Goal: Entertainment & Leisure: Consume media (video, audio)

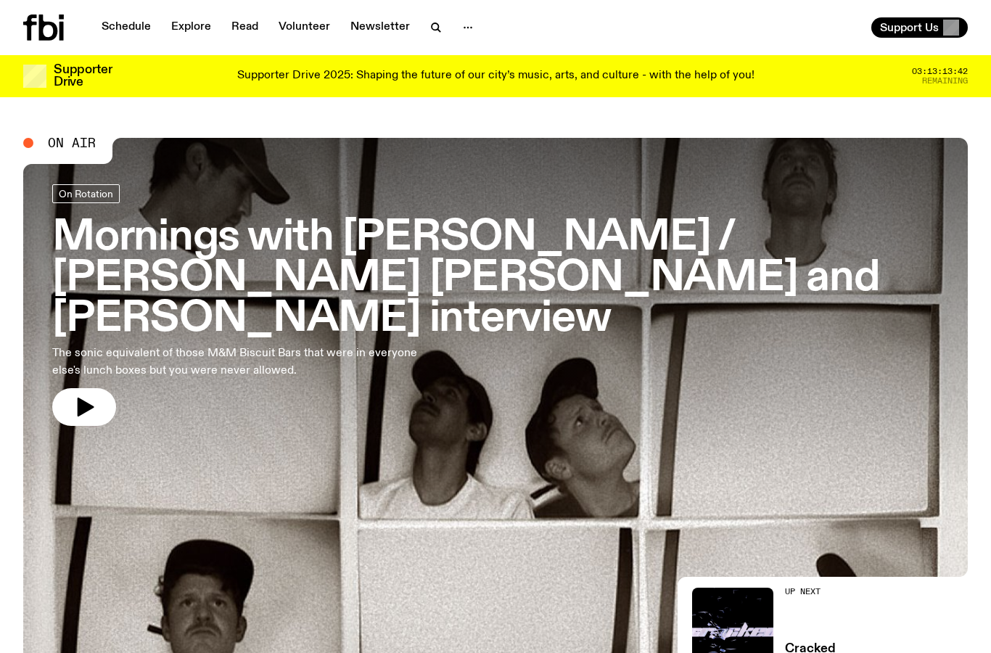
click at [294, 242] on h3 "Mornings with Ben Hansen / Huck Hastings and Utiger interview" at bounding box center [495, 278] width 886 height 121
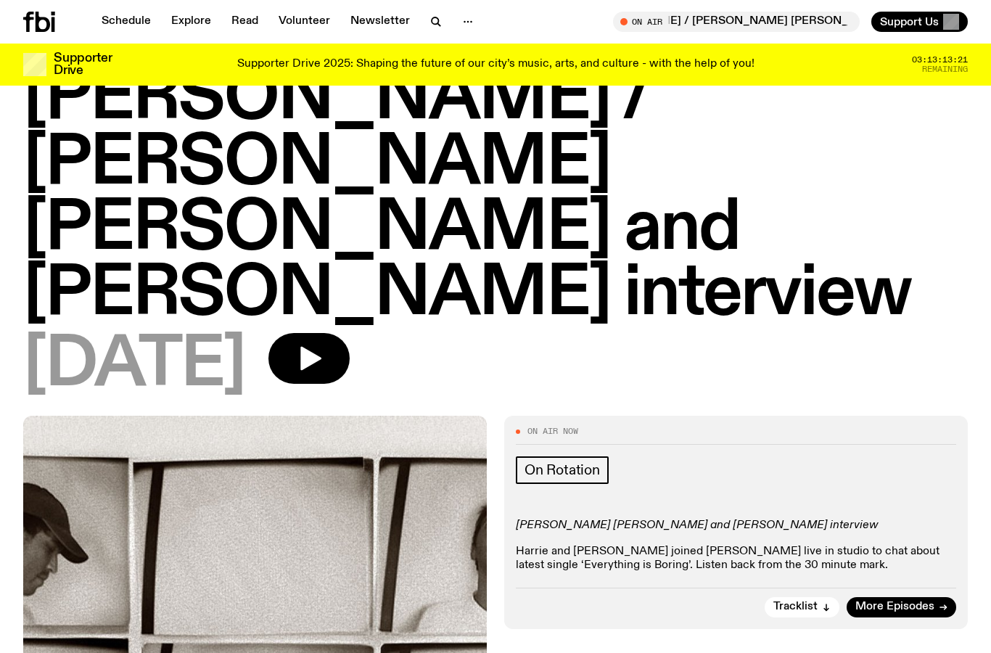
scroll to position [22, 0]
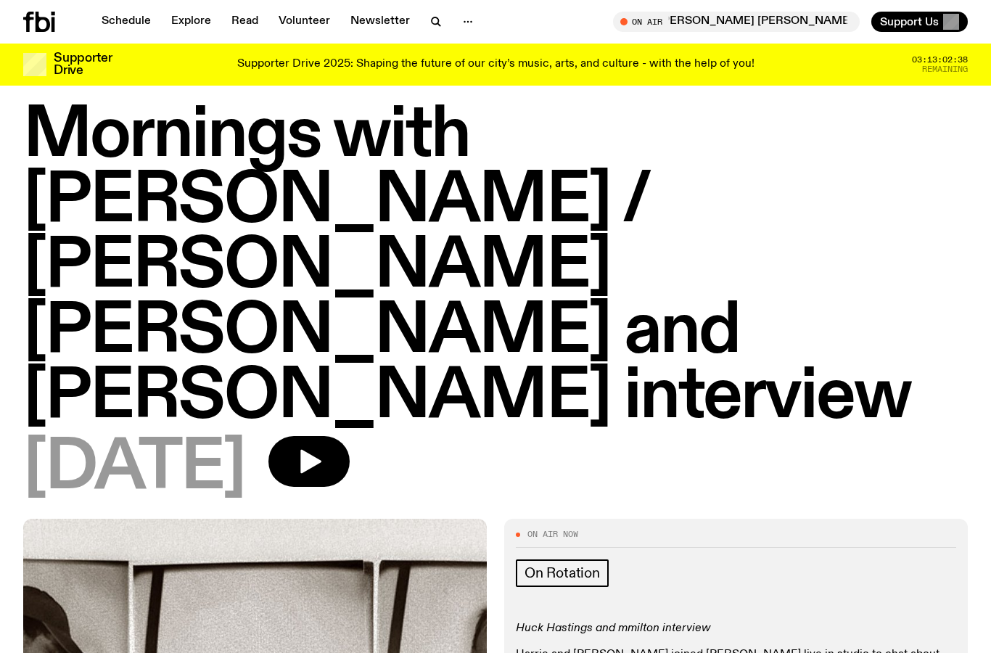
click at [28, 22] on icon at bounding box center [28, 22] width 10 height 20
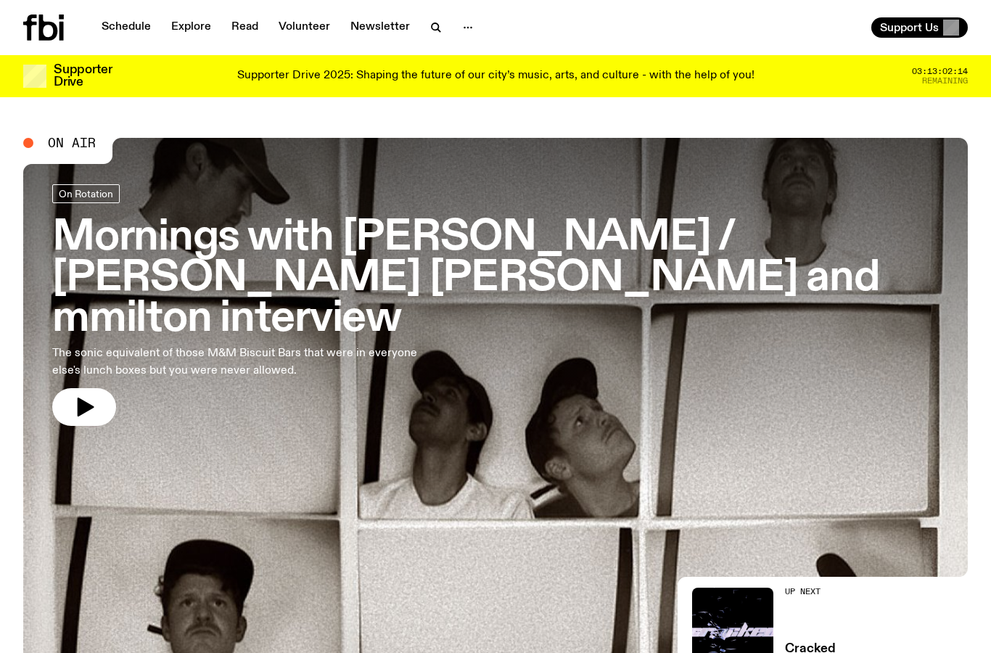
click at [321, 222] on h3 "Mornings with [PERSON_NAME] / [PERSON_NAME] [PERSON_NAME] and mmilton interview" at bounding box center [495, 278] width 886 height 121
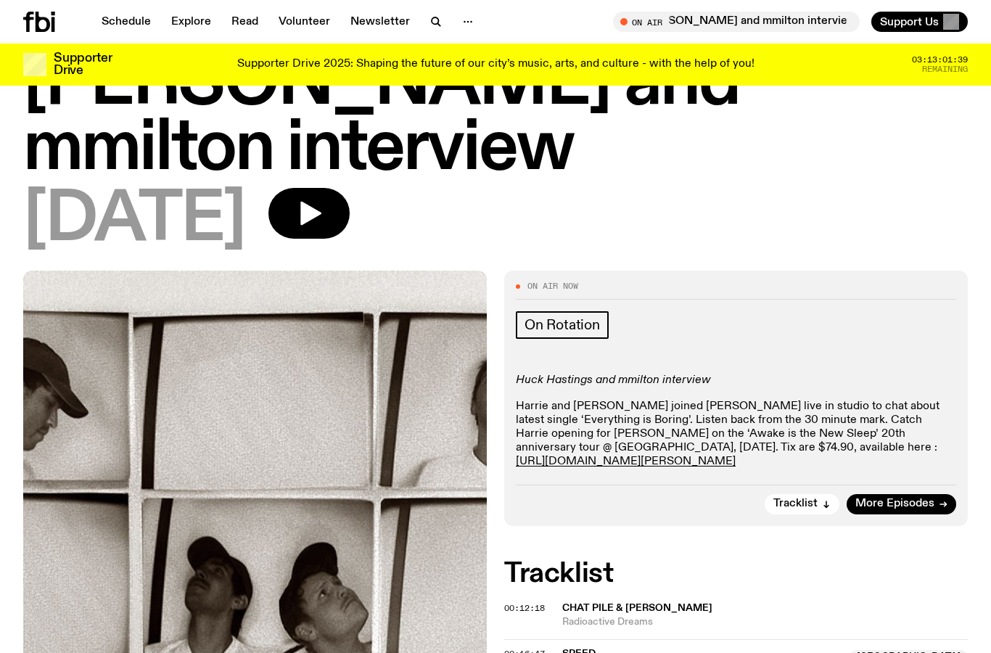
scroll to position [59, 0]
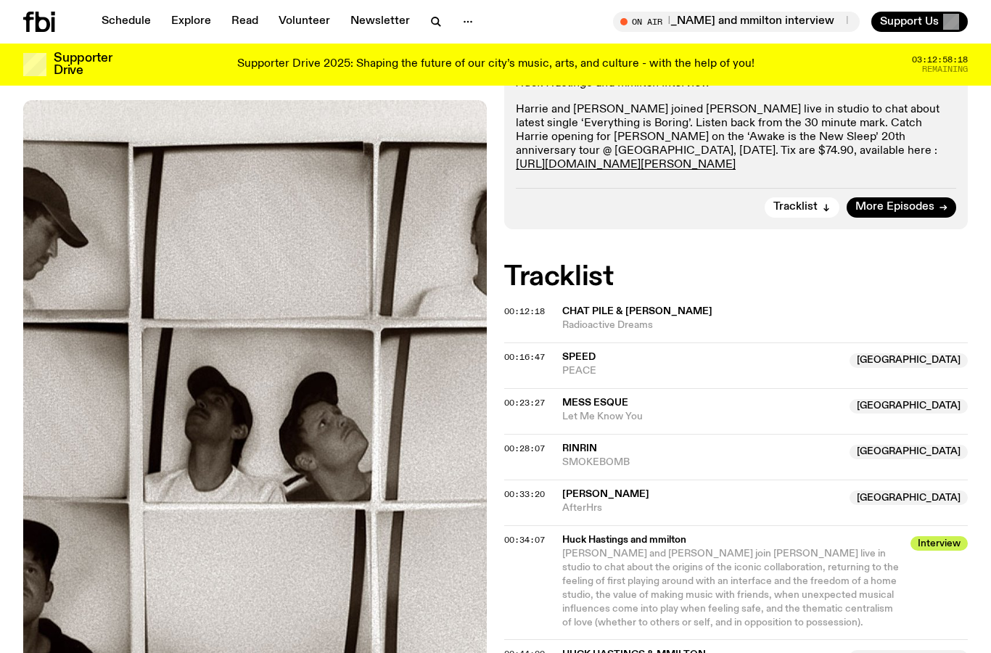
scroll to position [543, 0]
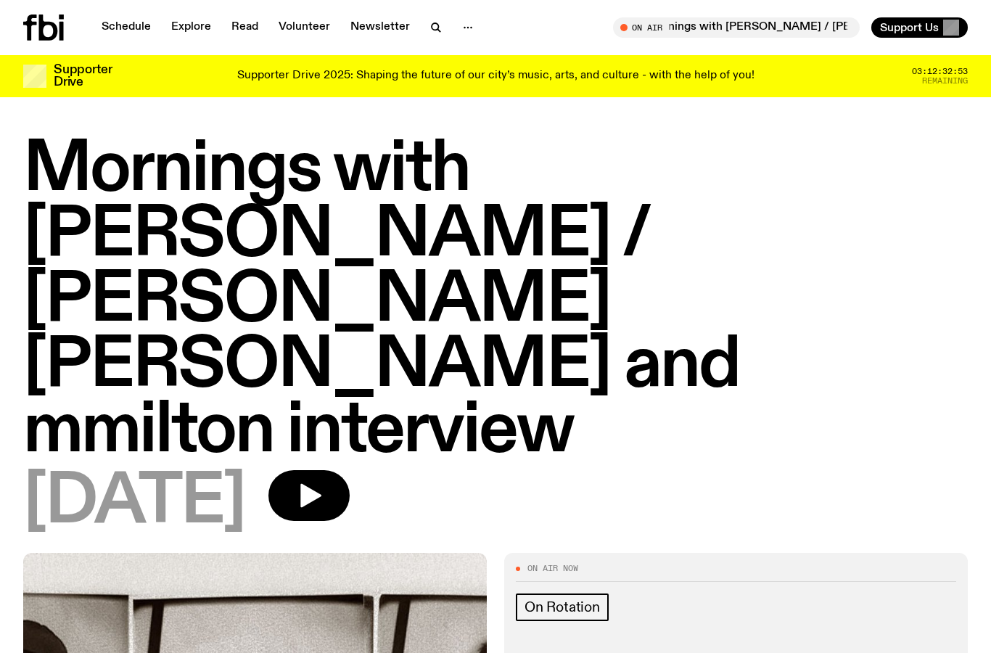
click at [53, 39] on icon at bounding box center [48, 28] width 19 height 26
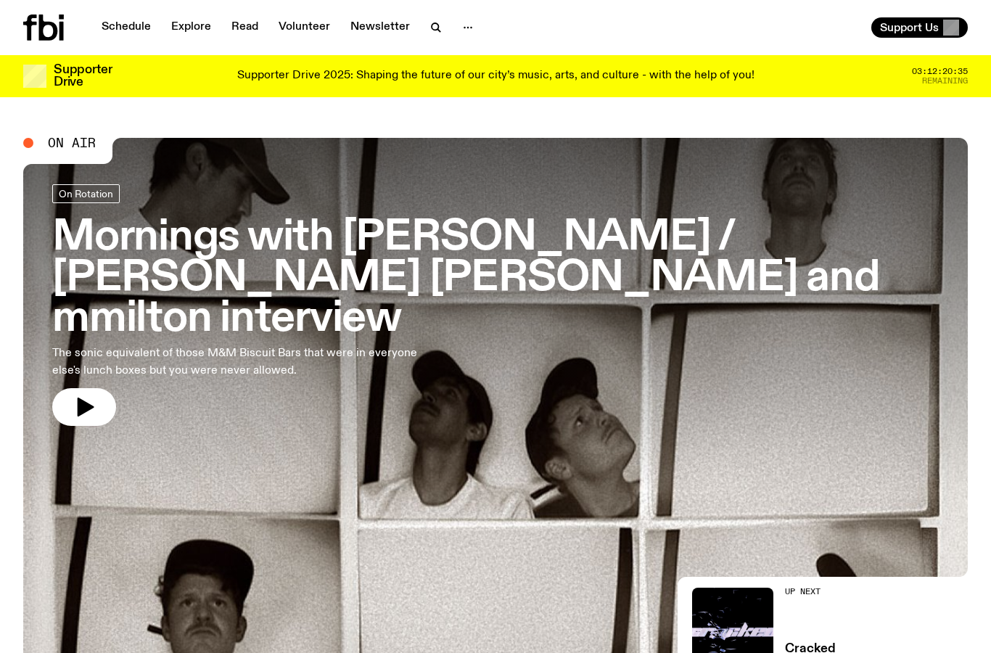
click at [57, 27] on icon at bounding box center [48, 28] width 19 height 26
click at [269, 237] on h3 "Mornings with [PERSON_NAME] / [PERSON_NAME] [PERSON_NAME] and mmilton interview" at bounding box center [495, 278] width 886 height 121
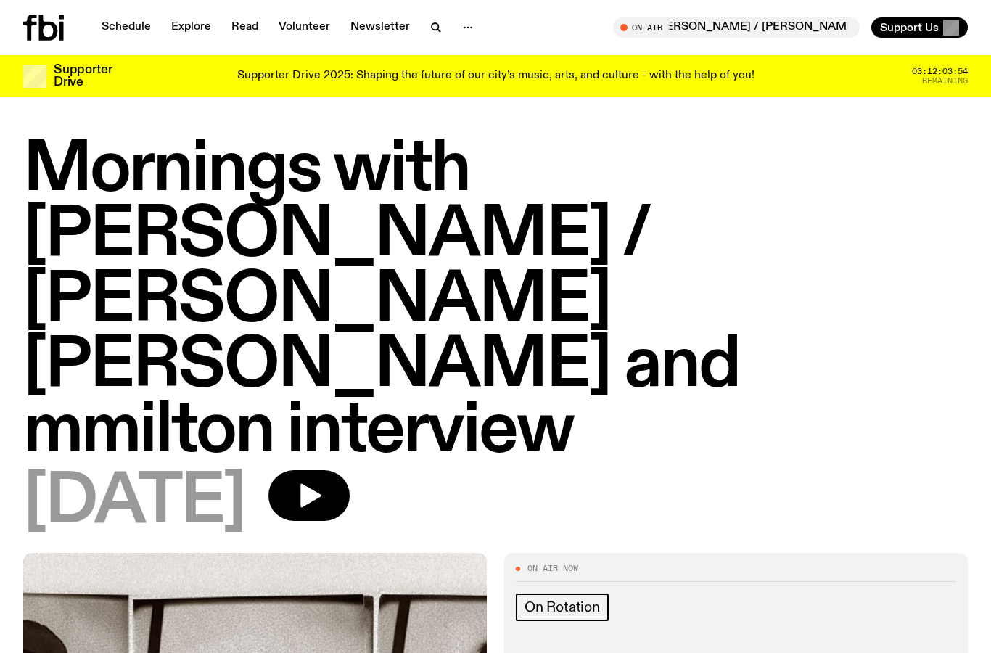
click at [36, 20] on icon at bounding box center [43, 28] width 41 height 26
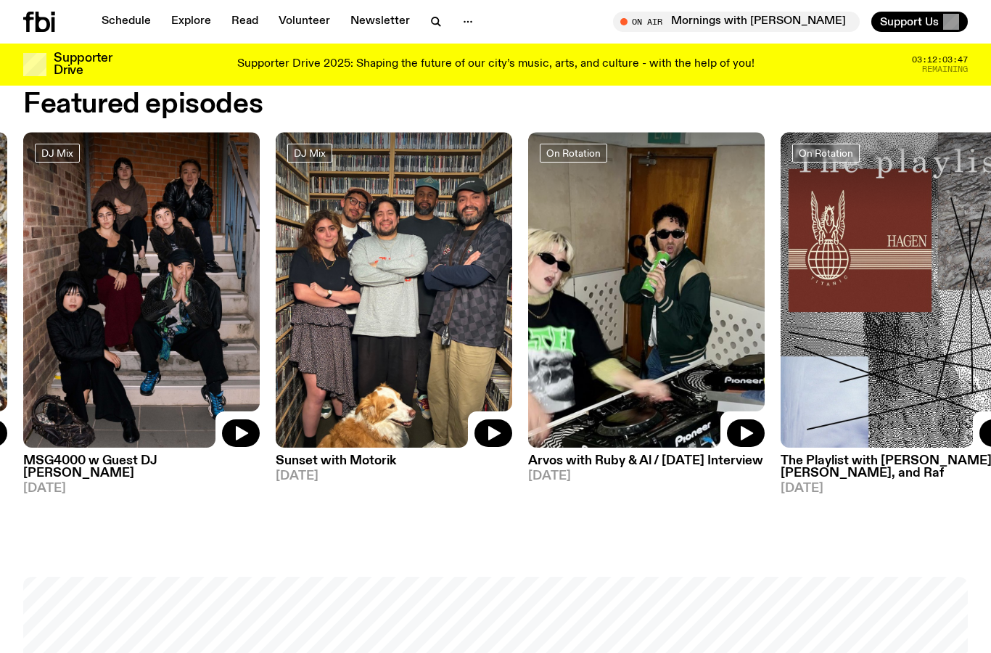
scroll to position [635, 0]
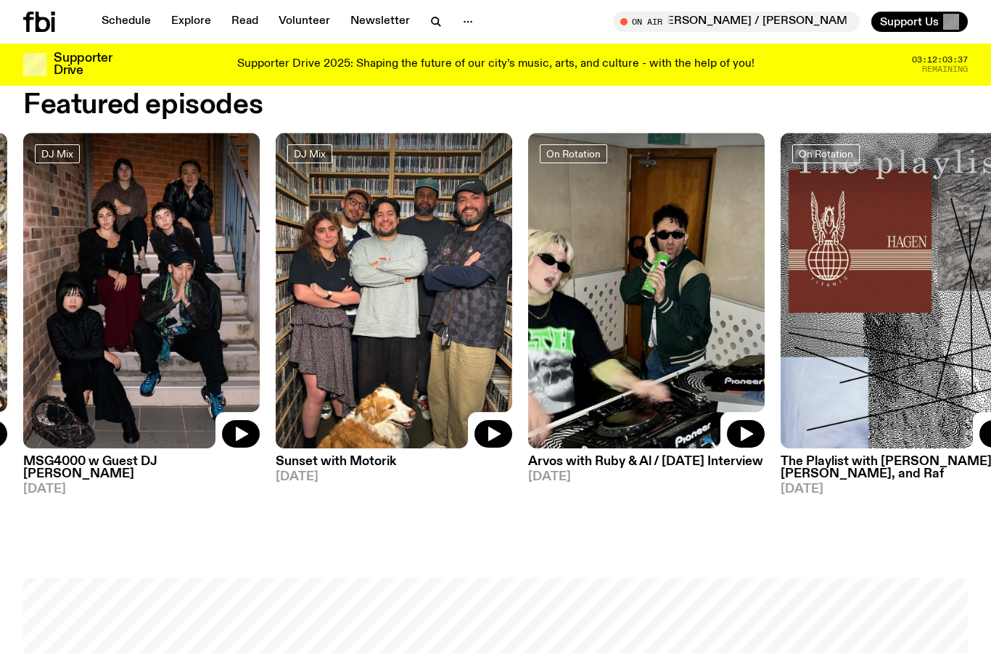
click at [423, 353] on img at bounding box center [394, 290] width 236 height 315
